Goal: Task Accomplishment & Management: Manage account settings

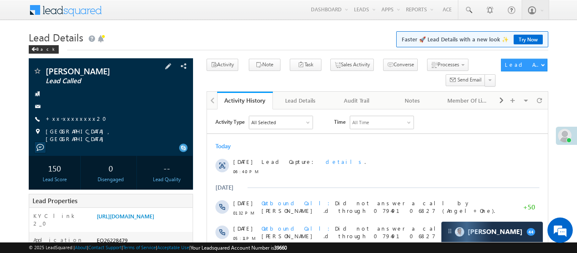
scroll to position [87, 0]
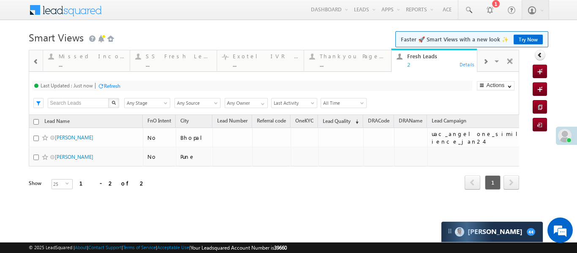
click at [572, 138] on div at bounding box center [566, 136] width 21 height 18
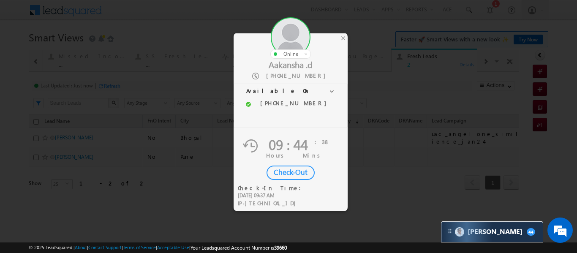
click at [305, 172] on div "Check-Out" at bounding box center [291, 173] width 48 height 14
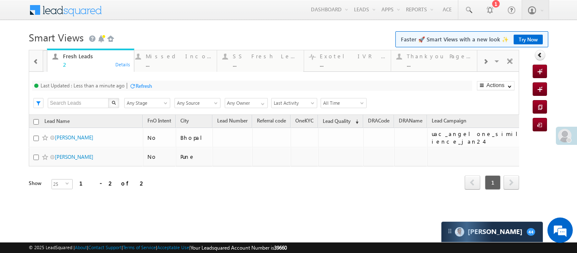
drag, startPoint x: 420, startPoint y: 58, endPoint x: 76, endPoint y: 44, distance: 344.7
click at [38, 59] on span at bounding box center [36, 61] width 6 height 7
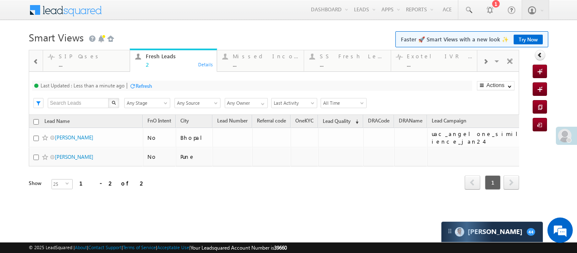
click at [38, 59] on span at bounding box center [36, 61] width 6 height 7
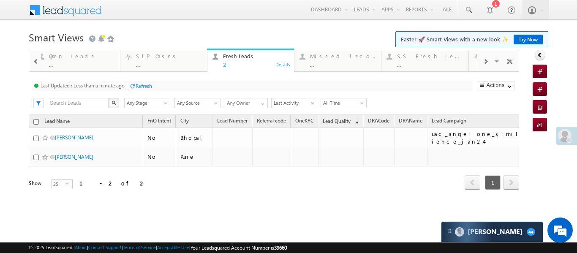
click at [38, 59] on span at bounding box center [36, 61] width 6 height 7
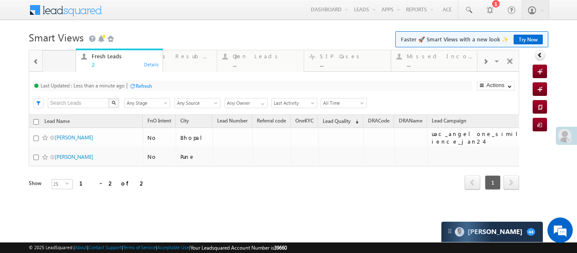
drag, startPoint x: 341, startPoint y: 66, endPoint x: 52, endPoint y: 62, distance: 289.1
click at [32, 63] on div at bounding box center [35, 61] width 11 height 19
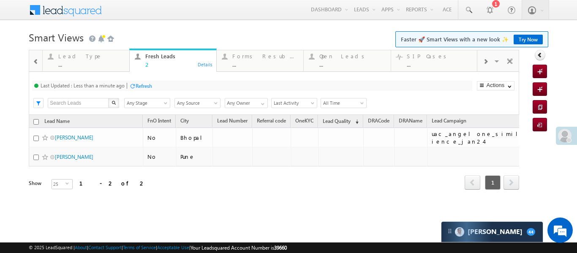
click at [32, 63] on div at bounding box center [35, 61] width 11 height 19
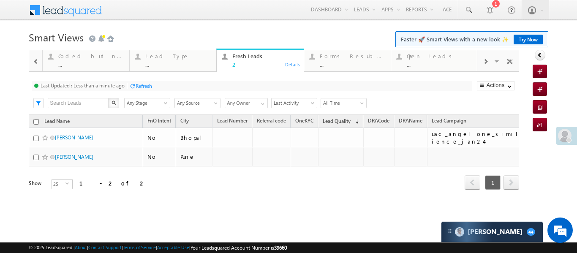
click at [32, 63] on div at bounding box center [35, 61] width 11 height 19
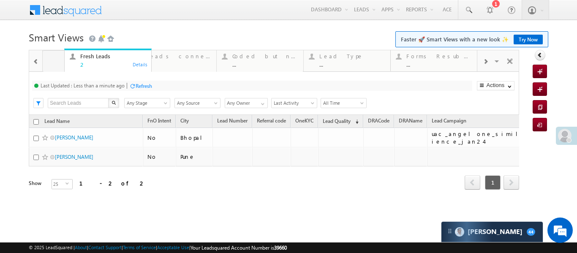
drag, startPoint x: 334, startPoint y: 61, endPoint x: 44, endPoint y: 60, distance: 289.5
click at [32, 57] on div at bounding box center [35, 61] width 11 height 19
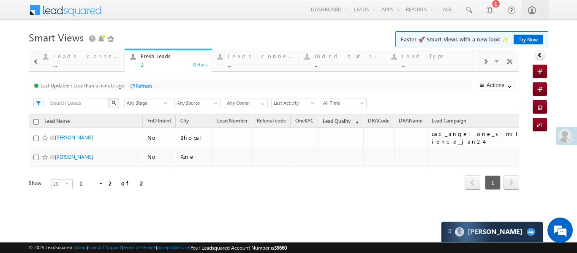
click at [32, 57] on div at bounding box center [35, 61] width 11 height 19
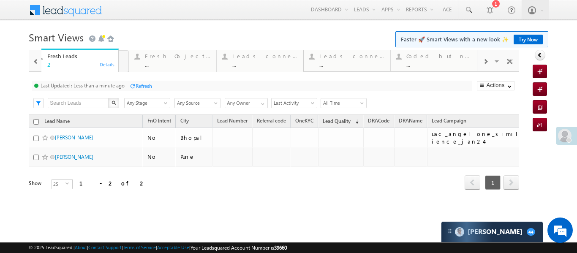
drag, startPoint x: 254, startPoint y: 60, endPoint x: 69, endPoint y: 58, distance: 185.1
click at [33, 57] on div at bounding box center [35, 61] width 11 height 19
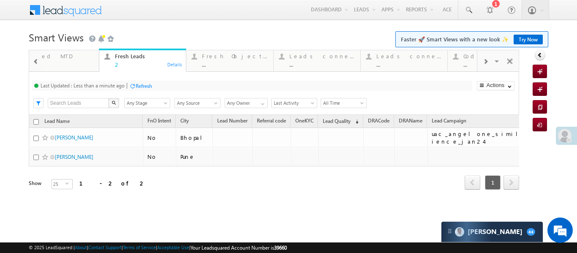
click at [33, 57] on div at bounding box center [35, 61] width 11 height 19
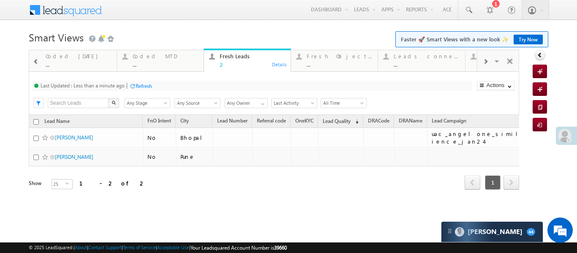
click at [33, 57] on div at bounding box center [35, 61] width 11 height 19
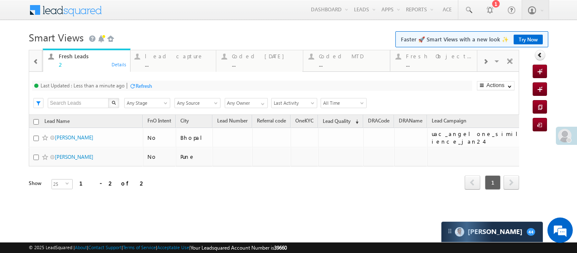
drag, startPoint x: 338, startPoint y: 61, endPoint x: 78, endPoint y: 62, distance: 260.3
click at [40, 57] on div at bounding box center [35, 61] width 11 height 19
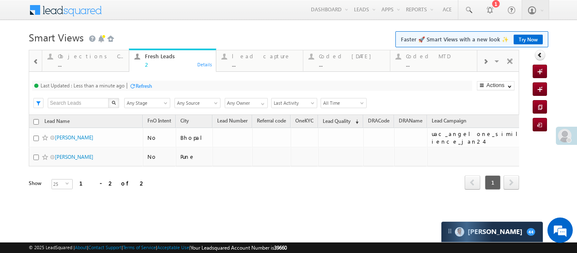
click at [40, 57] on div at bounding box center [35, 61] width 11 height 19
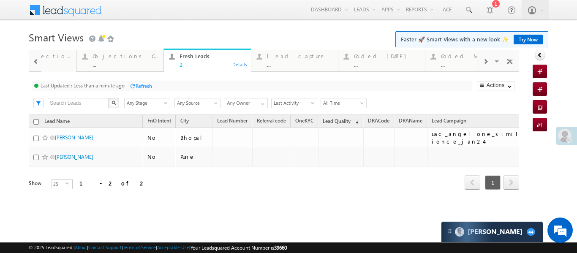
click at [40, 57] on div at bounding box center [35, 61] width 11 height 19
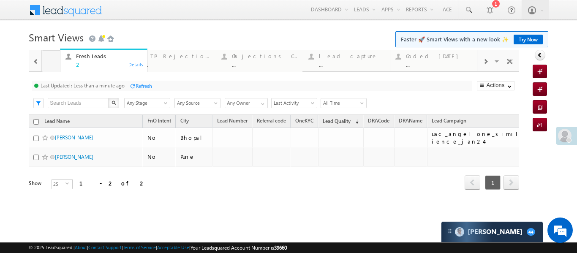
drag, startPoint x: 275, startPoint y: 58, endPoint x: 87, endPoint y: 54, distance: 188.5
click at [31, 62] on div at bounding box center [35, 61] width 11 height 19
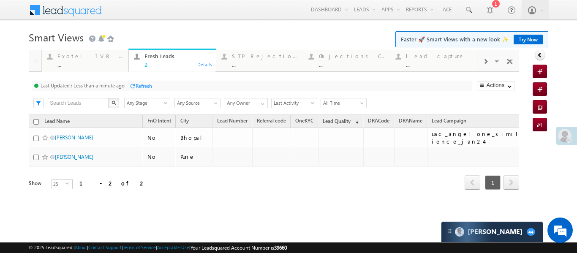
click at [31, 62] on div at bounding box center [35, 60] width 12 height 20
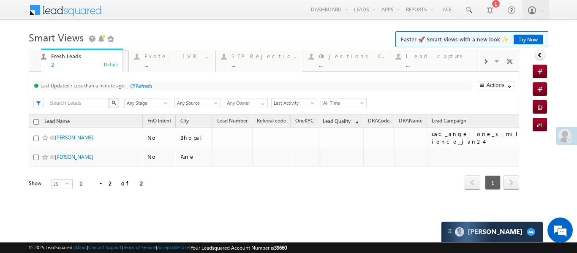
drag, startPoint x: 185, startPoint y: 53, endPoint x: 91, endPoint y: 49, distance: 93.5
click at [198, 38] on h1 "Smart Views Getting Started Faster 🚀 Smart Views with a new look ✨ Try Now" at bounding box center [288, 36] width 519 height 16
click at [486, 62] on span at bounding box center [485, 61] width 5 height 7
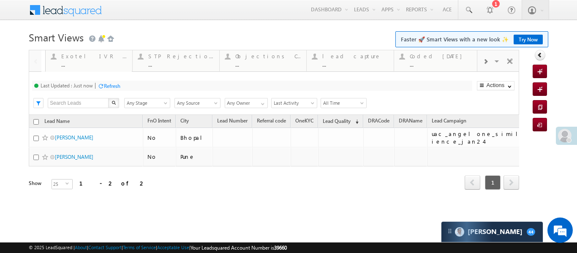
click at [486, 62] on span at bounding box center [485, 61] width 5 height 7
click at [334, 61] on div "..." at bounding box center [352, 64] width 66 height 6
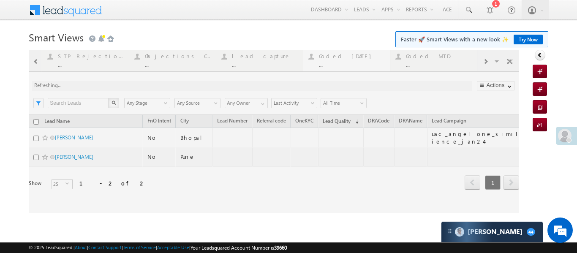
click at [334, 61] on div at bounding box center [274, 132] width 491 height 164
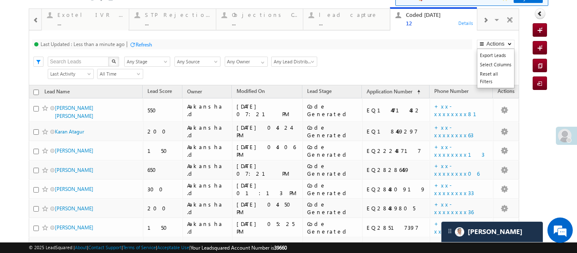
scroll to position [38, 0]
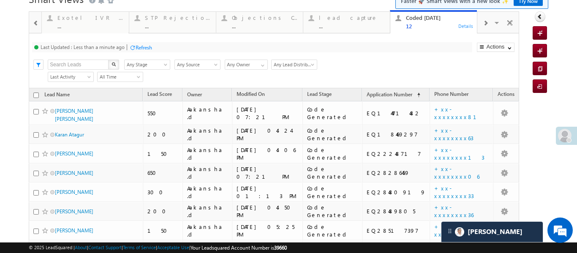
click at [489, 25] on div at bounding box center [486, 22] width 16 height 19
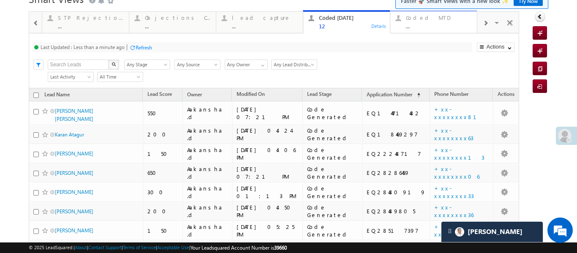
click at [448, 27] on div "..." at bounding box center [439, 26] width 66 height 6
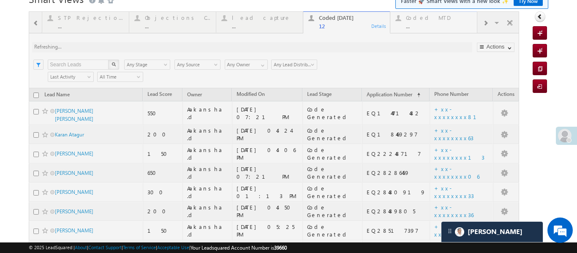
click at [448, 27] on div at bounding box center [274, 208] width 491 height 395
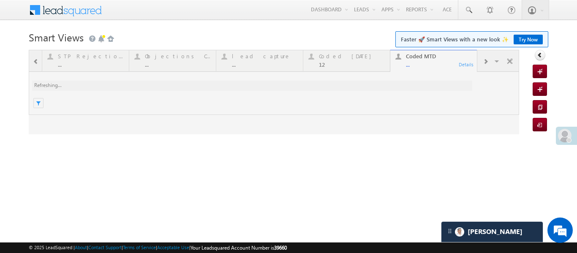
scroll to position [0, 0]
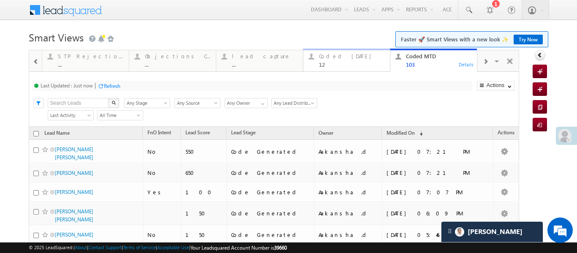
click at [331, 61] on div "12" at bounding box center [352, 64] width 66 height 6
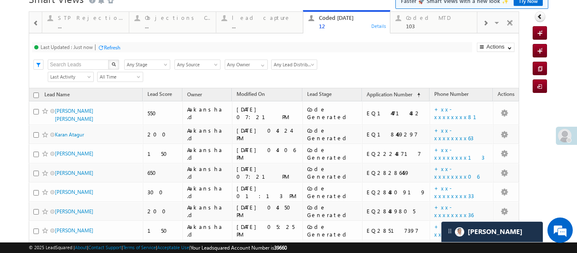
click at [331, 61] on div "Search X Lead Stage Any Stage Any Stage Lead Source Any Source Any Source Owner…" at bounding box center [281, 63] width 475 height 13
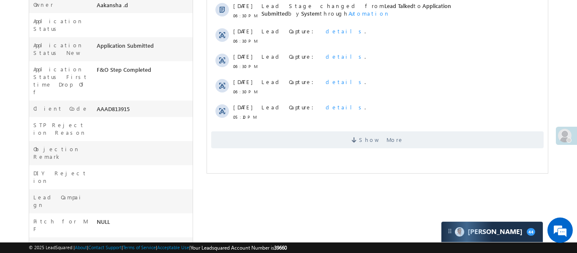
scroll to position [285, 0]
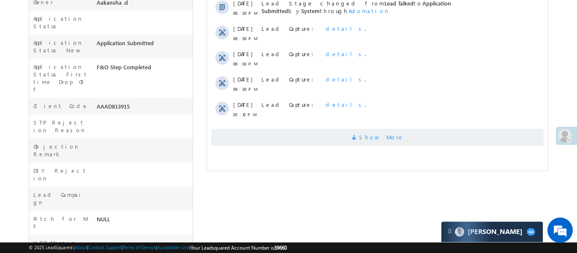
click at [349, 133] on span "Show More" at bounding box center [377, 137] width 333 height 17
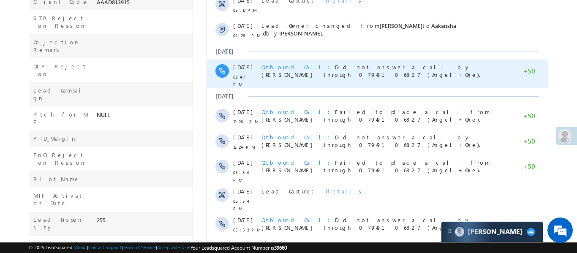
scroll to position [499, 0]
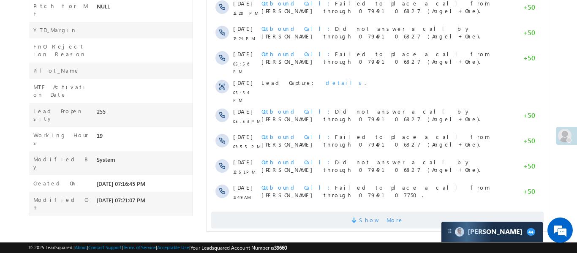
click at [410, 212] on span "Show More" at bounding box center [377, 220] width 333 height 17
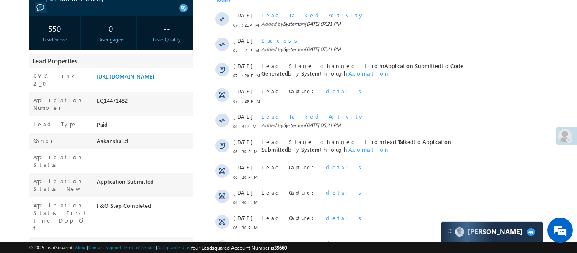
scroll to position [0, 0]
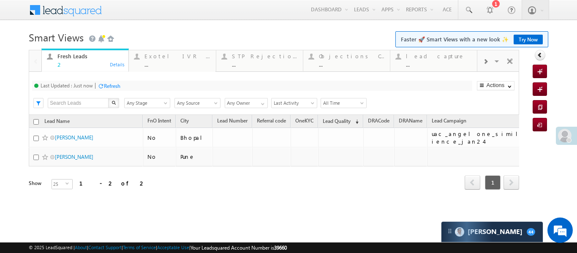
click at [486, 63] on span at bounding box center [485, 61] width 5 height 7
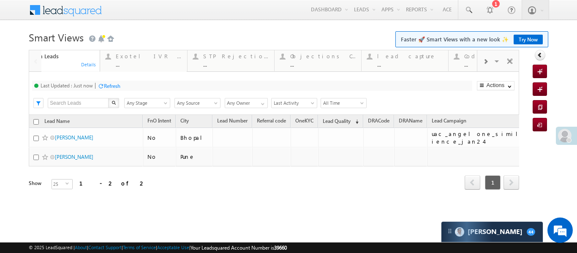
click at [486, 63] on span at bounding box center [485, 61] width 5 height 7
click at [428, 63] on div "..." at bounding box center [439, 64] width 66 height 6
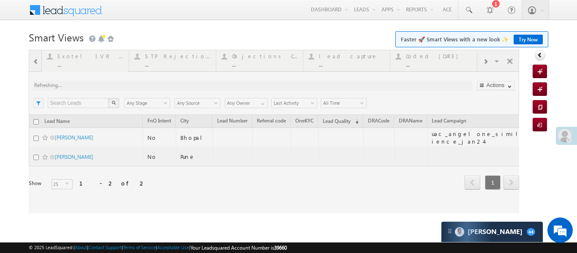
click at [426, 65] on div at bounding box center [274, 132] width 491 height 164
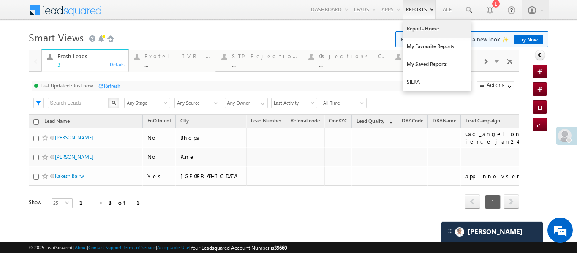
click at [418, 25] on link "Reports Home" at bounding box center [438, 29] width 68 height 18
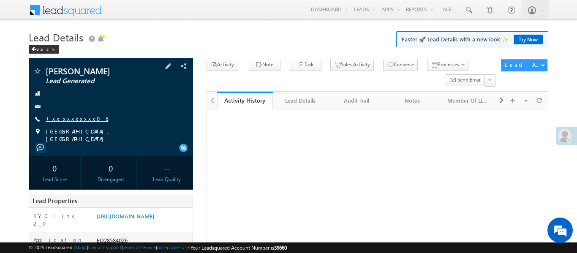
click at [60, 117] on link "+xx-xxxxxxxx06" at bounding box center [77, 118] width 63 height 7
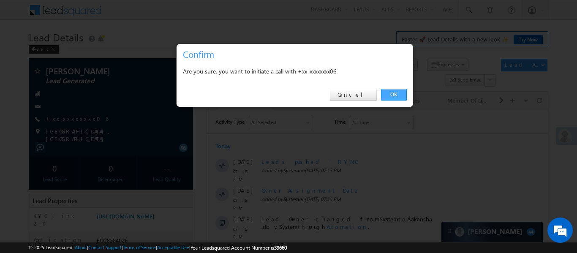
click at [389, 93] on link "OK" at bounding box center [394, 95] width 26 height 12
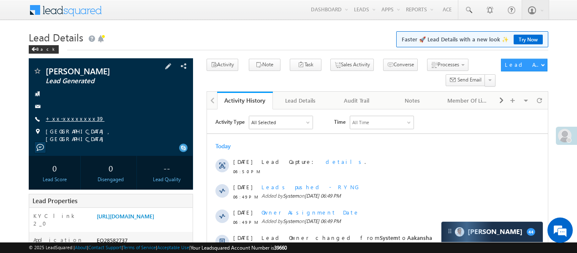
click at [74, 119] on link "+xx-xxxxxxxx39" at bounding box center [75, 118] width 59 height 7
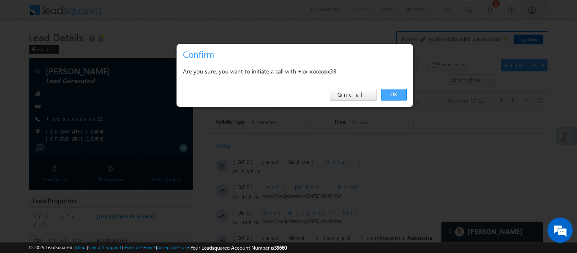
click at [388, 95] on link "OK" at bounding box center [394, 95] width 26 height 12
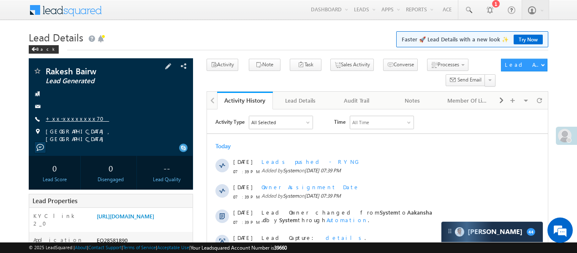
click at [66, 117] on link "+xx-xxxxxxxx70" at bounding box center [77, 118] width 63 height 7
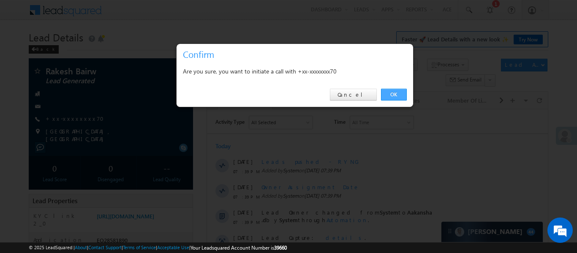
click at [388, 95] on link "OK" at bounding box center [394, 95] width 26 height 12
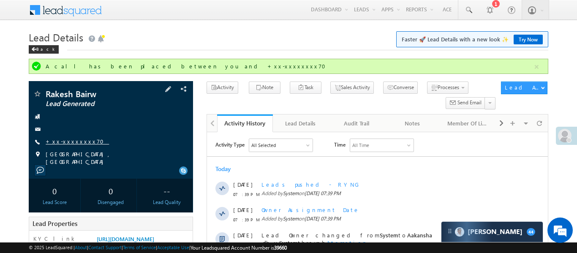
click at [66, 142] on link "+xx-xxxxxxxx70" at bounding box center [77, 141] width 63 height 7
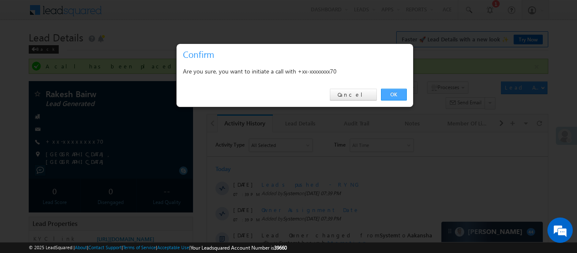
click at [399, 92] on link "OK" at bounding box center [394, 95] width 26 height 12
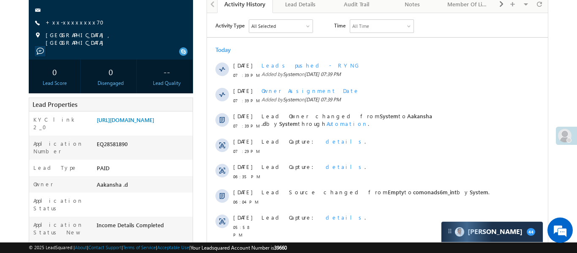
scroll to position [42, 0]
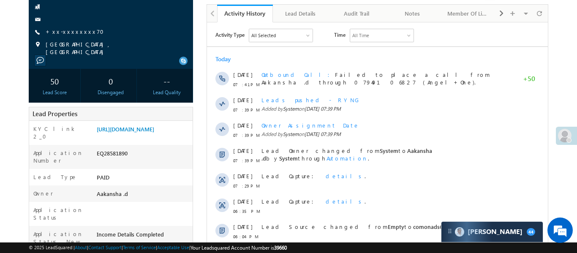
scroll to position [166, 0]
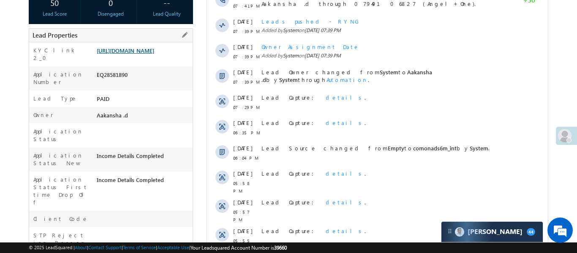
click at [144, 54] on link "[URL][DOMAIN_NAME]" at bounding box center [125, 50] width 57 height 7
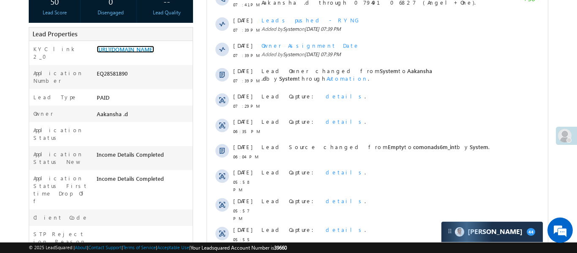
scroll to position [218, 0]
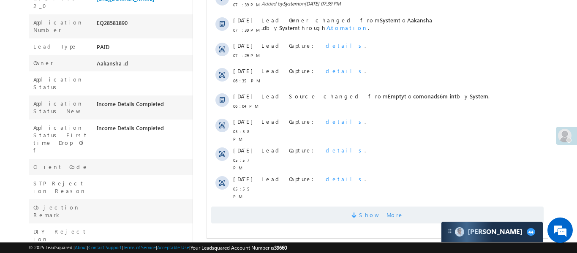
click at [300, 207] on span "Show More" at bounding box center [377, 215] width 333 height 17
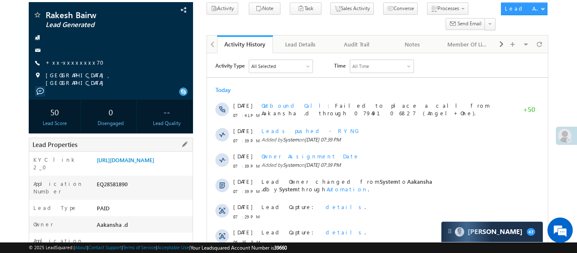
scroll to position [0, 0]
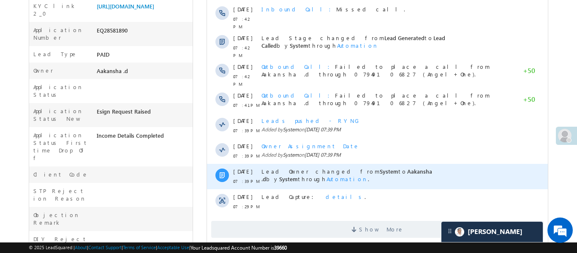
scroll to position [211, 0]
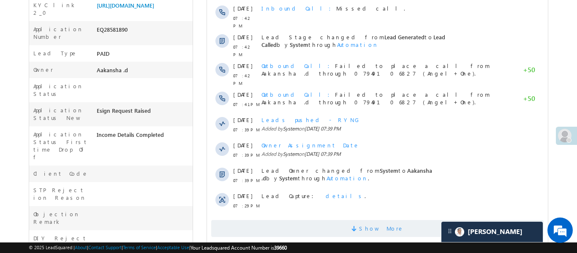
click at [353, 220] on span "Show More" at bounding box center [377, 228] width 333 height 17
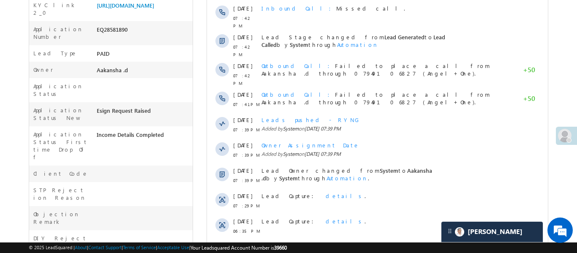
click at [151, 13] on div "[URL][DOMAIN_NAME]" at bounding box center [144, 7] width 98 height 12
click at [154, 9] on link "[URL][DOMAIN_NAME]" at bounding box center [125, 5] width 57 height 7
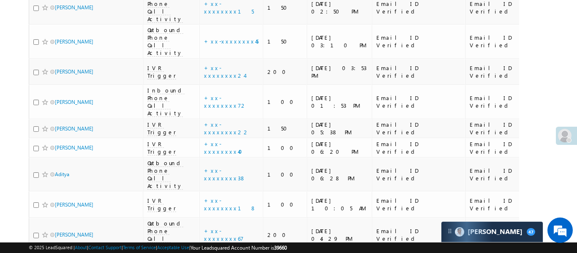
click at [238, 124] on link "details" at bounding box center [245, 125] width 14 height 6
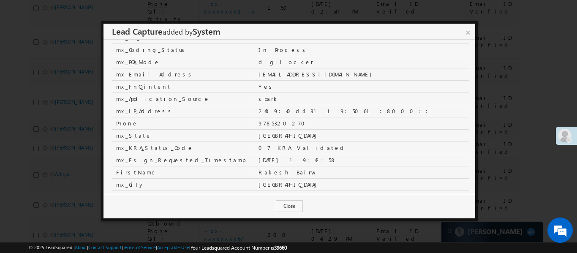
scroll to position [263, 0]
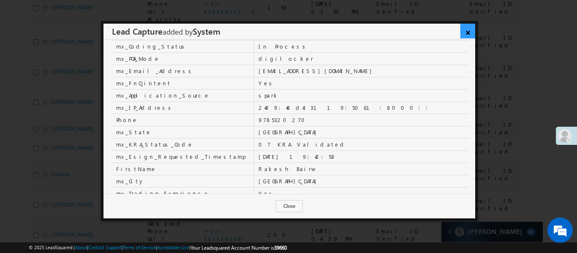
click at [473, 25] on link "×" at bounding box center [468, 31] width 15 height 15
